Goal: Task Accomplishment & Management: Complete application form

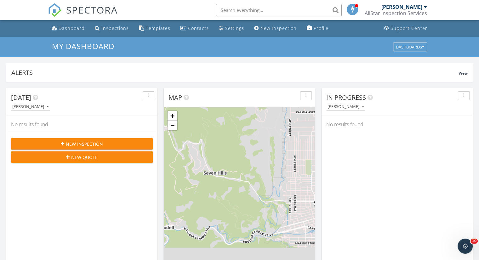
click at [87, 140] on button "New Inspection" at bounding box center [82, 143] width 142 height 11
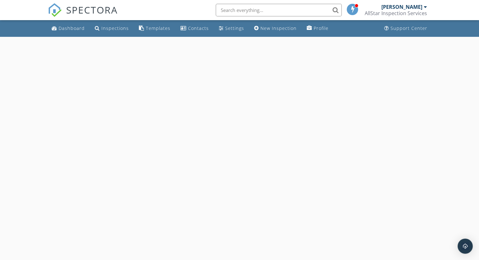
select select "8"
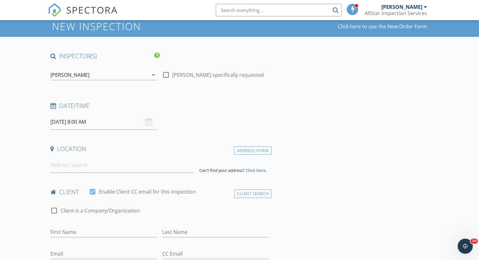
scroll to position [31, 0]
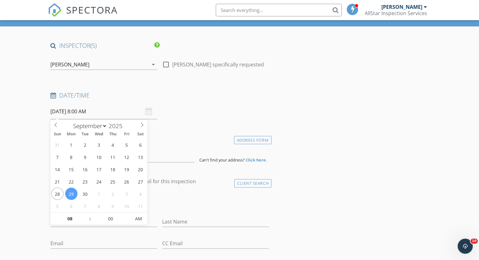
click at [84, 113] on input "09/29/2025 8:00 AM" at bounding box center [103, 111] width 107 height 15
type input "09"
type input "09/29/2025 9:00 AM"
click at [87, 216] on span at bounding box center [87, 216] width 4 height 6
type input "10"
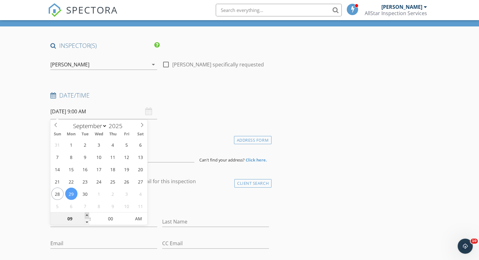
type input "09/29/2025 10:00 AM"
click at [87, 216] on span at bounding box center [87, 216] width 4 height 6
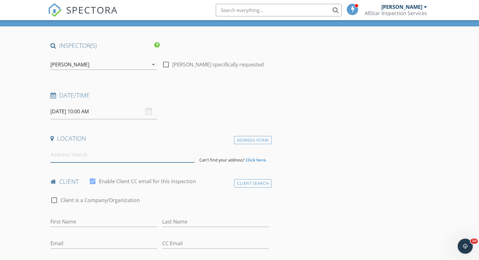
click at [141, 158] on input at bounding box center [122, 154] width 144 height 15
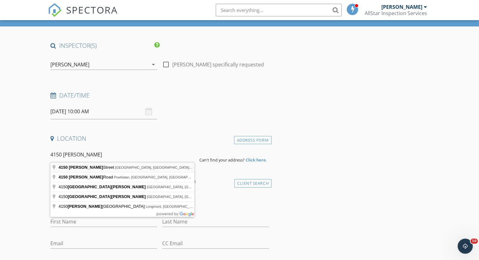
type input "4150 Pierce Street, Wheat Ridge, CO, USA"
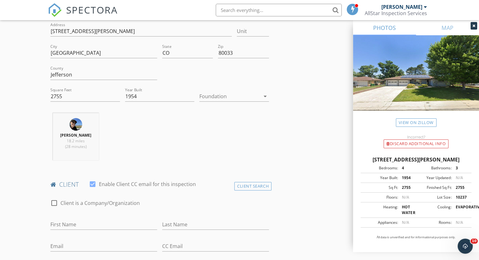
scroll to position [220, 0]
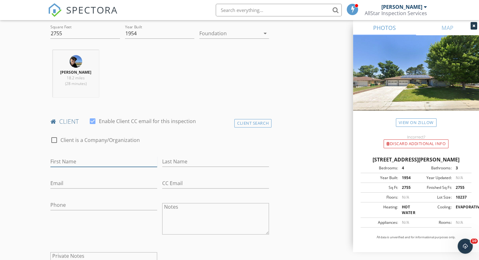
click at [112, 164] on input "First Name" at bounding box center [103, 162] width 107 height 10
type input "Ken"
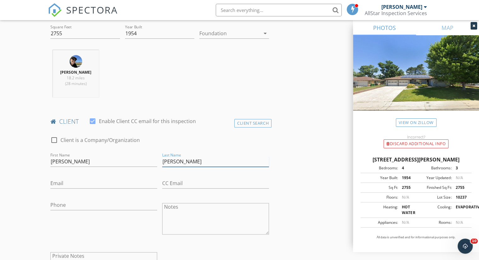
type input "Marley"
click at [98, 182] on input "Email" at bounding box center [103, 183] width 107 height 10
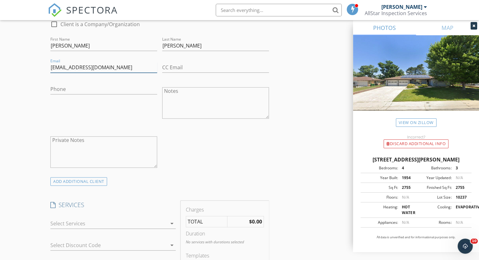
scroll to position [346, 0]
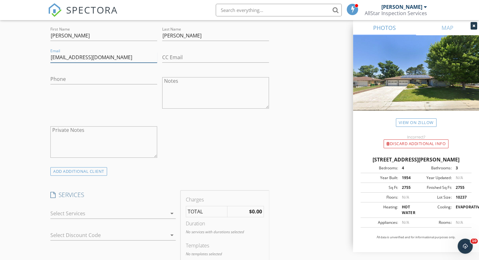
type input "marleynotbob@gmail.com"
click at [136, 216] on div at bounding box center [108, 213] width 117 height 10
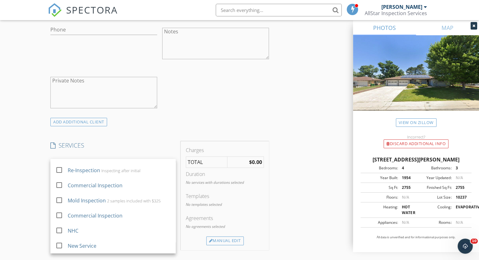
scroll to position [472, 0]
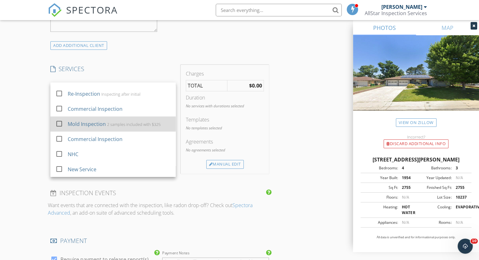
click at [60, 123] on div at bounding box center [59, 123] width 11 height 11
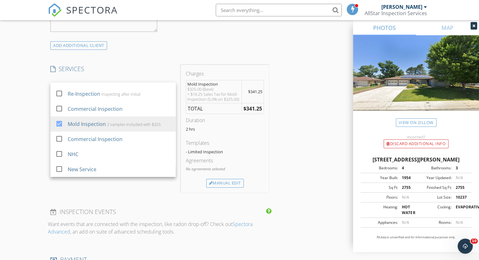
click at [297, 138] on div "INSPECTOR(S) check_box Brandon Badgley PRIMARY Brandon Badgley arrow_drop_down …" at bounding box center [239, 127] width 383 height 1052
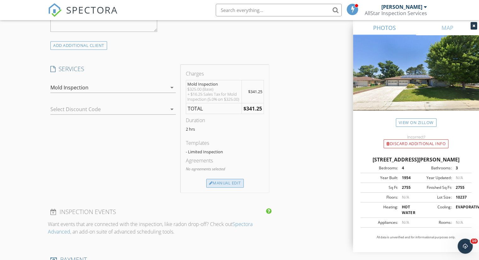
click at [221, 181] on div "Manual Edit" at bounding box center [224, 183] width 37 height 9
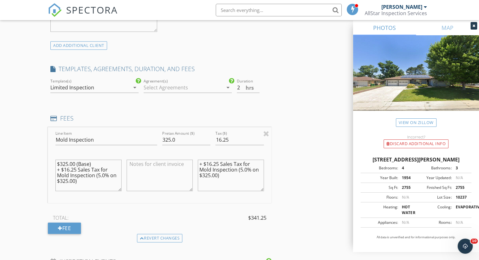
click at [98, 180] on textarea "$325.00 (Base) + $16.25 Sales Tax for Mold Inspection (5.0% on $325.00)" at bounding box center [88, 175] width 66 height 31
click at [267, 130] on div at bounding box center [266, 134] width 6 height 8
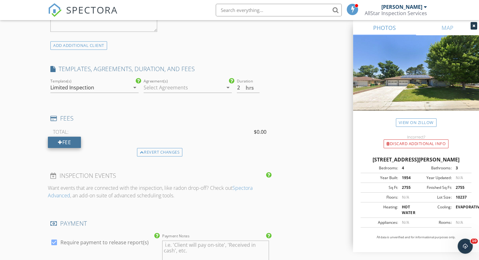
click at [70, 140] on div "Fee" at bounding box center [64, 142] width 33 height 11
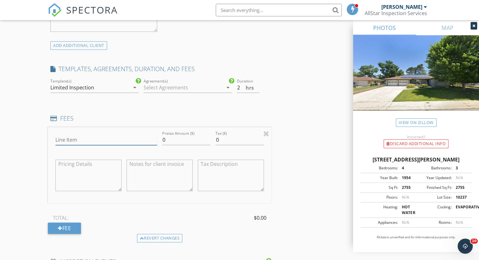
click at [81, 140] on input "Line Item" at bounding box center [106, 140] width 102 height 10
type input "Mold Inspection"
click at [191, 142] on input "0" at bounding box center [186, 140] width 48 height 10
type input "325"
click at [117, 173] on textarea at bounding box center [88, 175] width 66 height 31
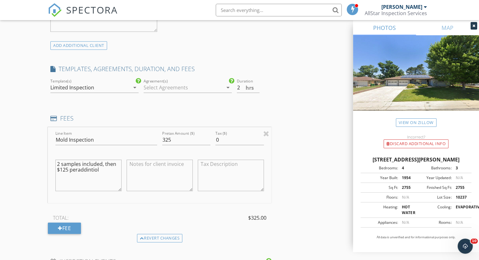
click at [77, 169] on textarea "2 samples included, then $125 peraddintiol" at bounding box center [88, 175] width 66 height 31
click at [84, 169] on textarea "2 samples included, then $125 per addintiol" at bounding box center [88, 175] width 66 height 31
type textarea "2 samples included, then $125 per additional"
click at [306, 192] on div "INSPECTOR(S) check_box Brandon Badgley PRIMARY Brandon Badgley arrow_drop_down …" at bounding box center [239, 151] width 383 height 1101
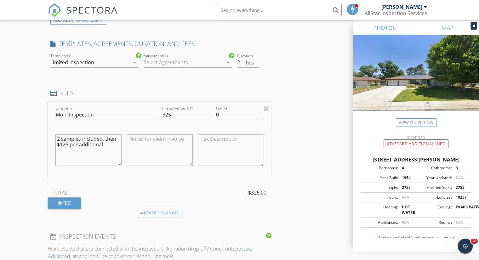
scroll to position [535, 0]
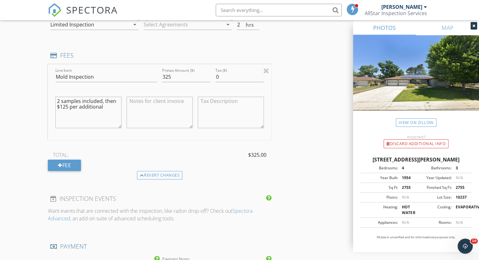
click at [112, 107] on textarea "2 samples included, then $125 per additional" at bounding box center [88, 112] width 66 height 31
click at [284, 124] on div "INSPECTOR(S) check_box Brandon Badgley PRIMARY Brandon Badgley arrow_drop_down …" at bounding box center [239, 88] width 383 height 1101
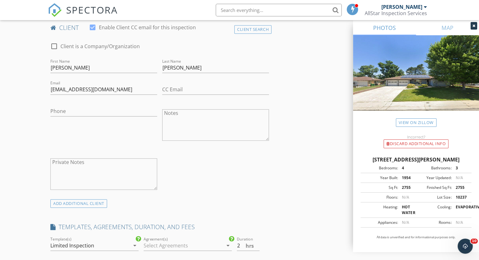
scroll to position [409, 0]
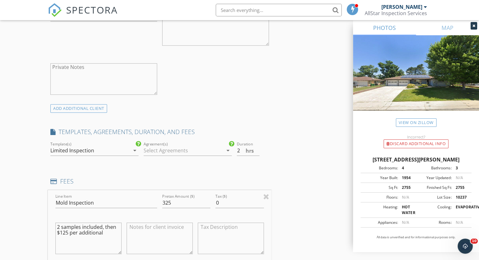
click at [168, 150] on div at bounding box center [183, 151] width 79 height 10
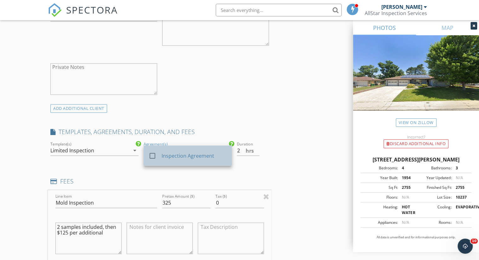
click at [169, 153] on div "Inspection Agreement" at bounding box center [194, 156] width 65 height 8
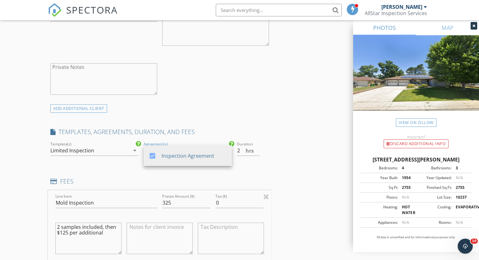
click at [291, 161] on div "INSPECTOR(S) check_box Brandon Badgley PRIMARY Brandon Badgley arrow_drop_down …" at bounding box center [239, 214] width 383 height 1101
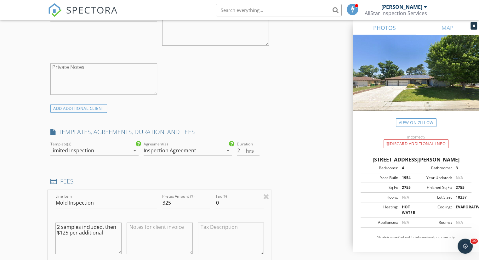
click at [205, 145] on div "check_box Inspection Agreement Agreement(s) Inspection Agreement arrow_drop_down" at bounding box center [188, 152] width 88 height 20
click at [203, 148] on div "Inspection Agreement" at bounding box center [183, 151] width 79 height 10
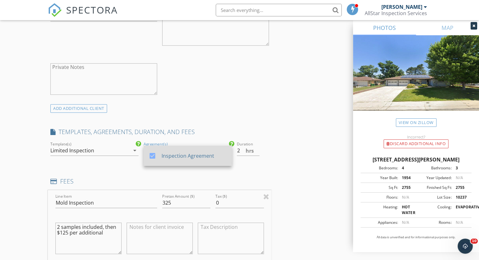
click at [199, 154] on div "Inspection Agreement" at bounding box center [194, 156] width 65 height 8
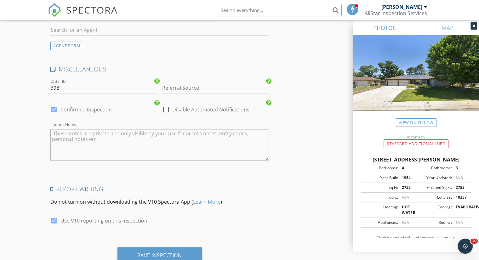
scroll to position [928, 0]
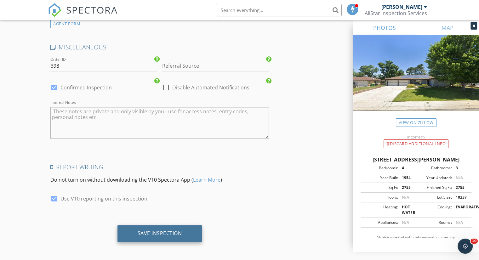
click at [183, 228] on div "Save Inspection" at bounding box center [159, 233] width 85 height 17
